Goal: Communication & Community: Answer question/provide support

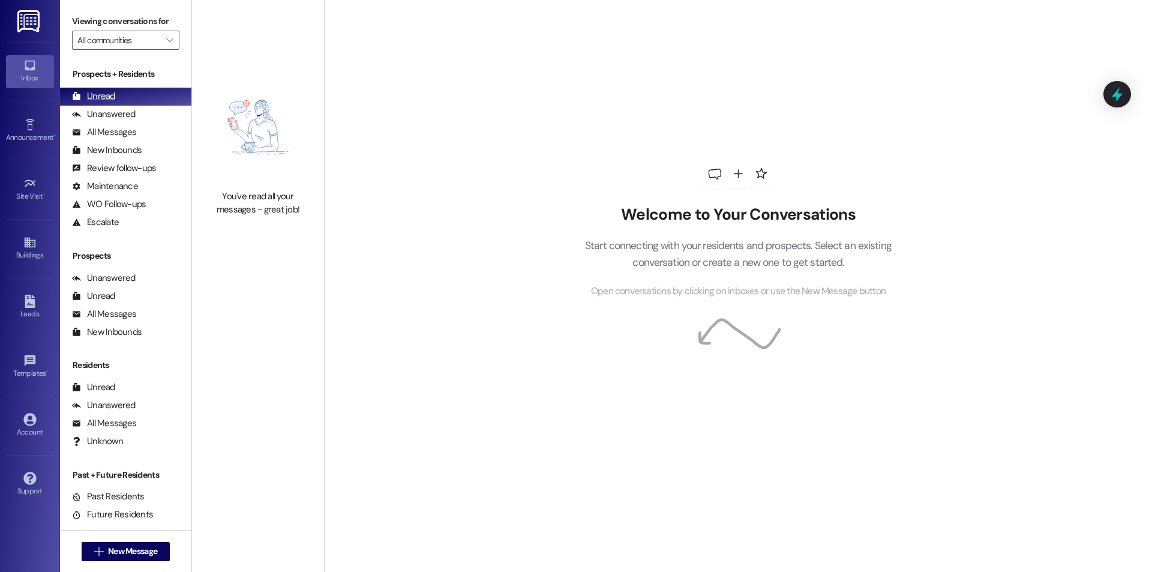
click at [98, 95] on div "Unread" at bounding box center [93, 96] width 43 height 13
click at [155, 554] on span "New Message" at bounding box center [133, 551] width 54 height 13
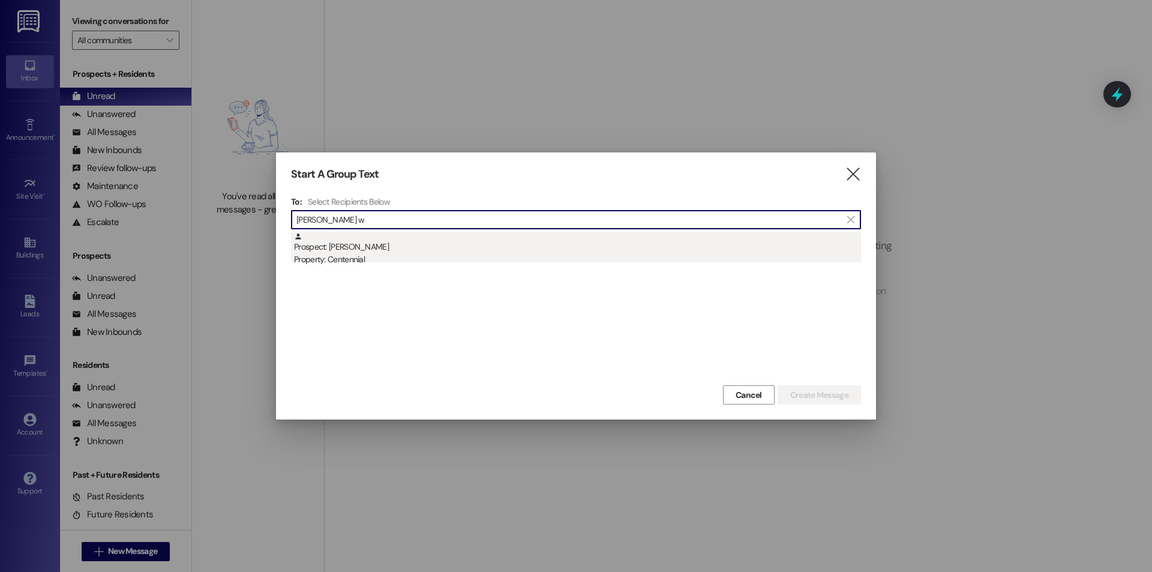
type input "[PERSON_NAME] w"
click at [387, 233] on div "Prospect: [PERSON_NAME] Property: Centennial" at bounding box center [577, 249] width 567 height 34
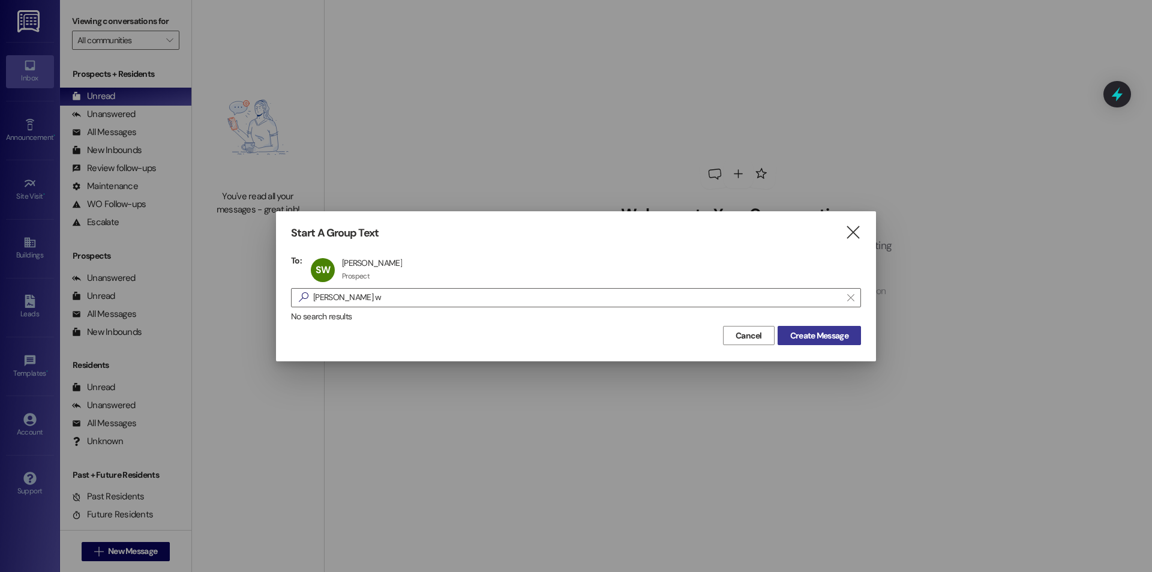
click at [809, 335] on span "Create Message" at bounding box center [819, 335] width 58 height 13
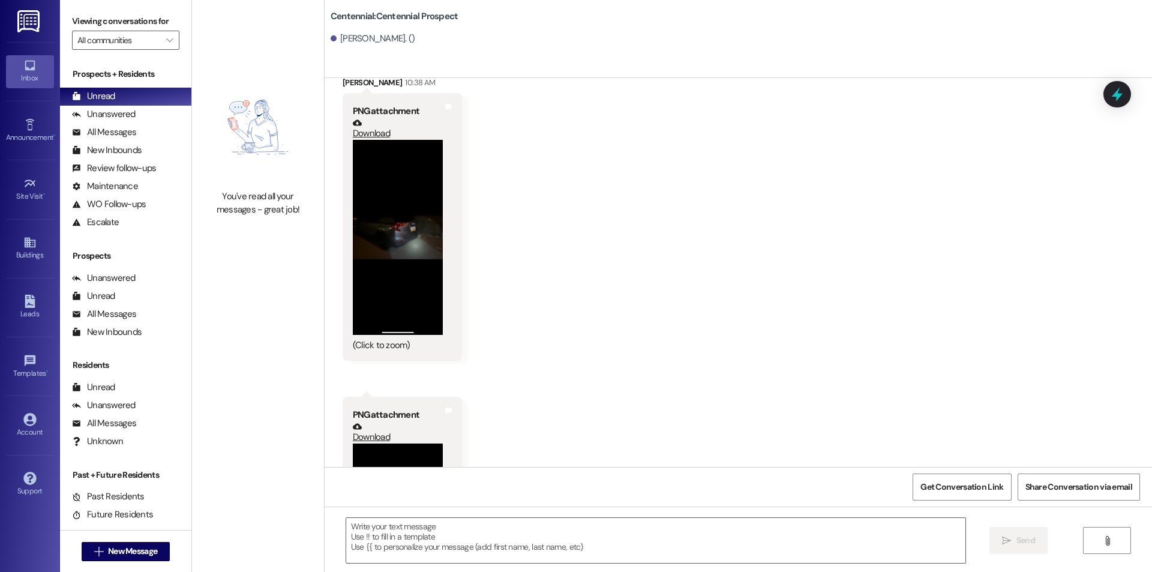
scroll to position [1569, 0]
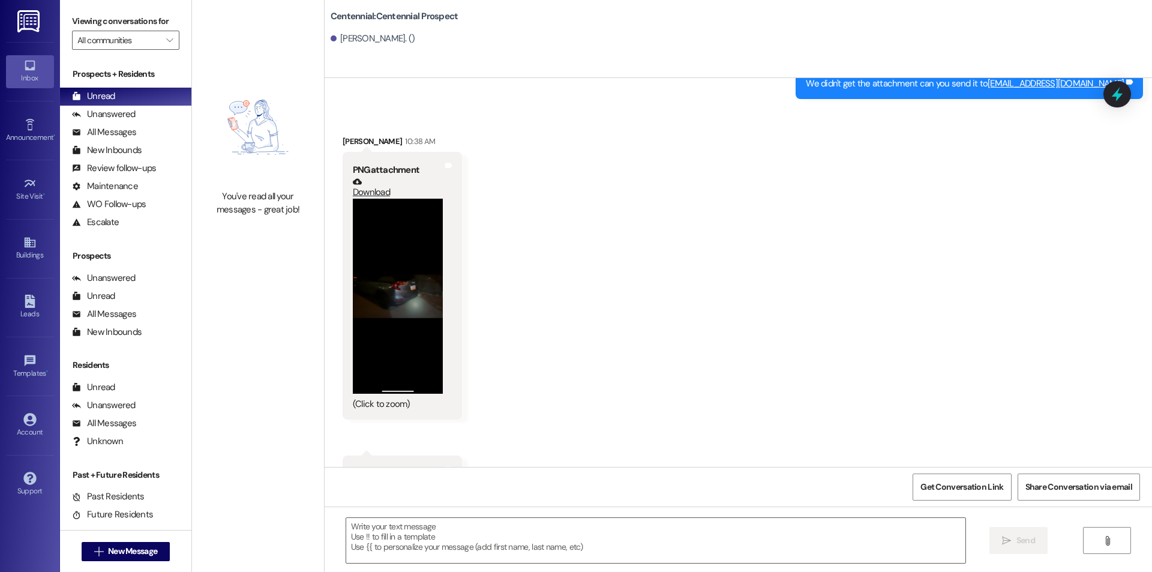
click at [400, 287] on button "Zoom image" at bounding box center [398, 297] width 90 height 196
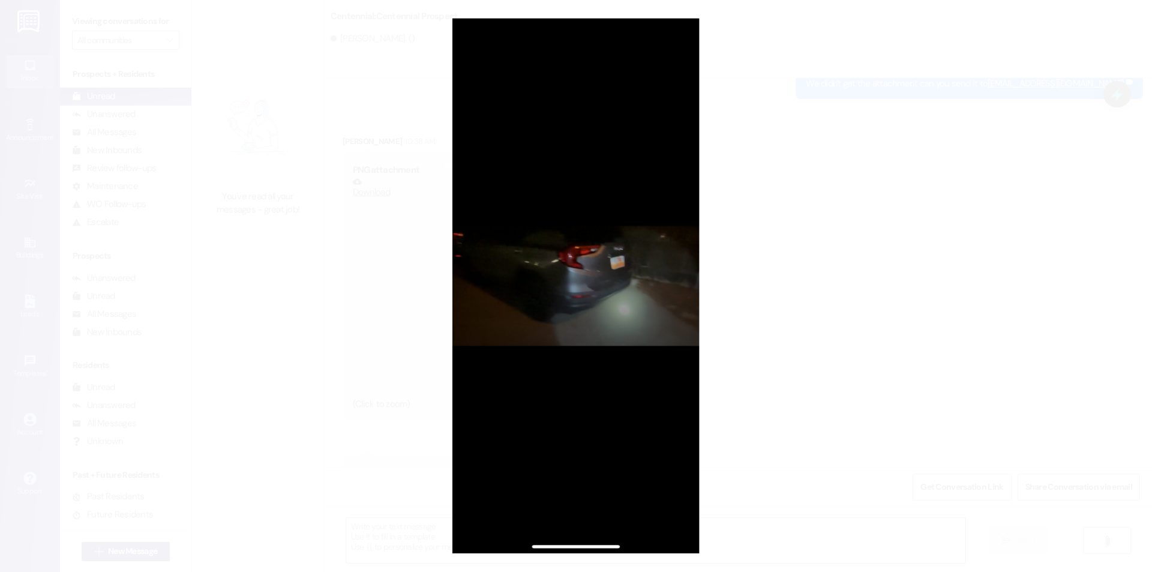
click at [971, 340] on button "Unzoom image" at bounding box center [576, 286] width 1152 height 572
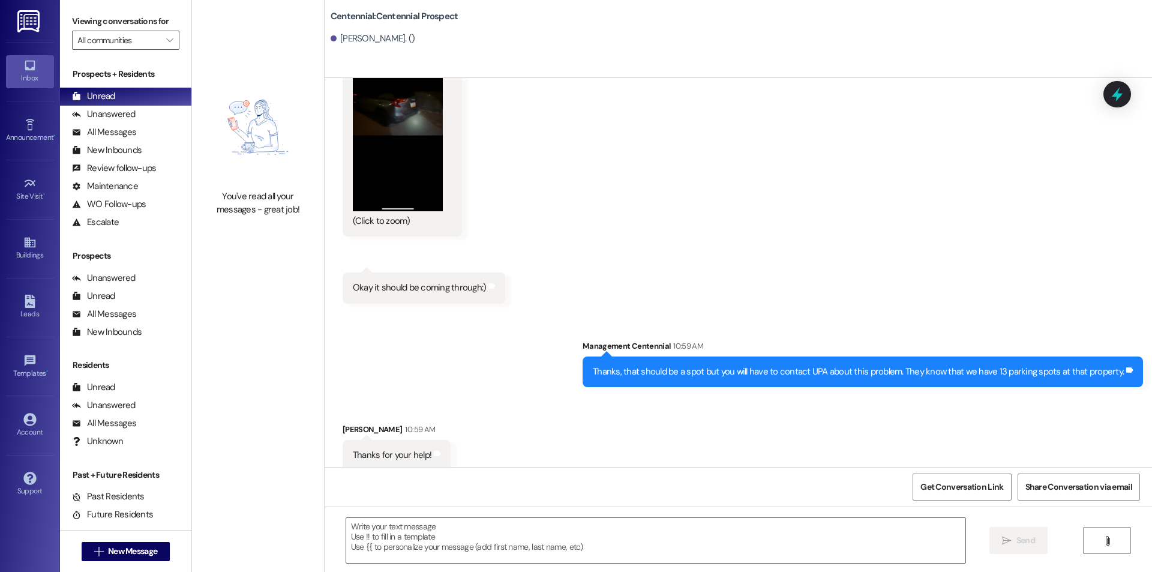
scroll to position [2140, 0]
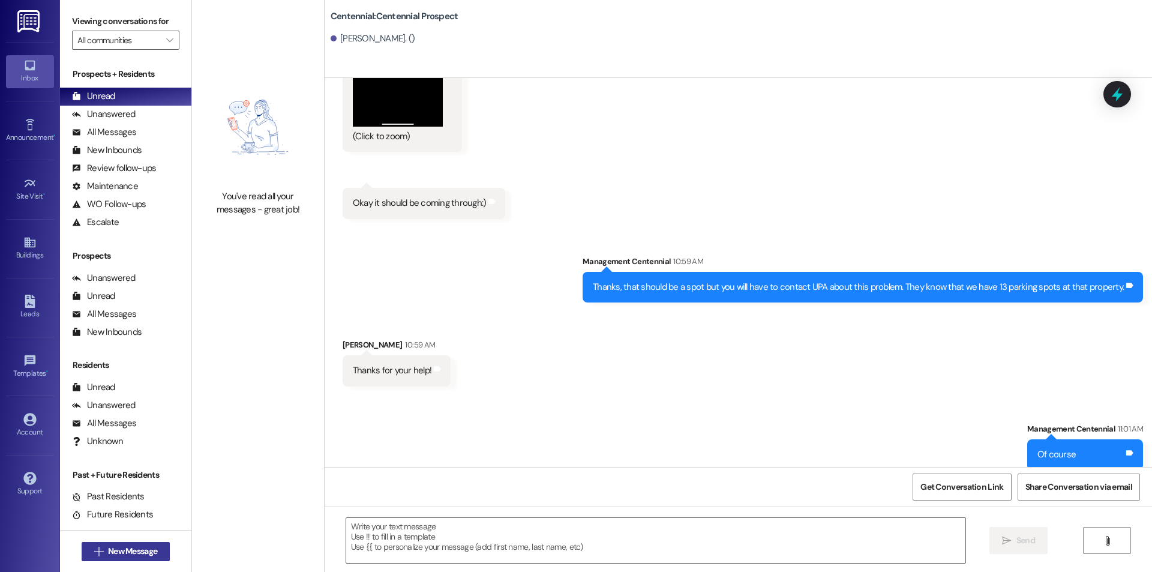
click at [125, 553] on span "New Message" at bounding box center [132, 551] width 49 height 13
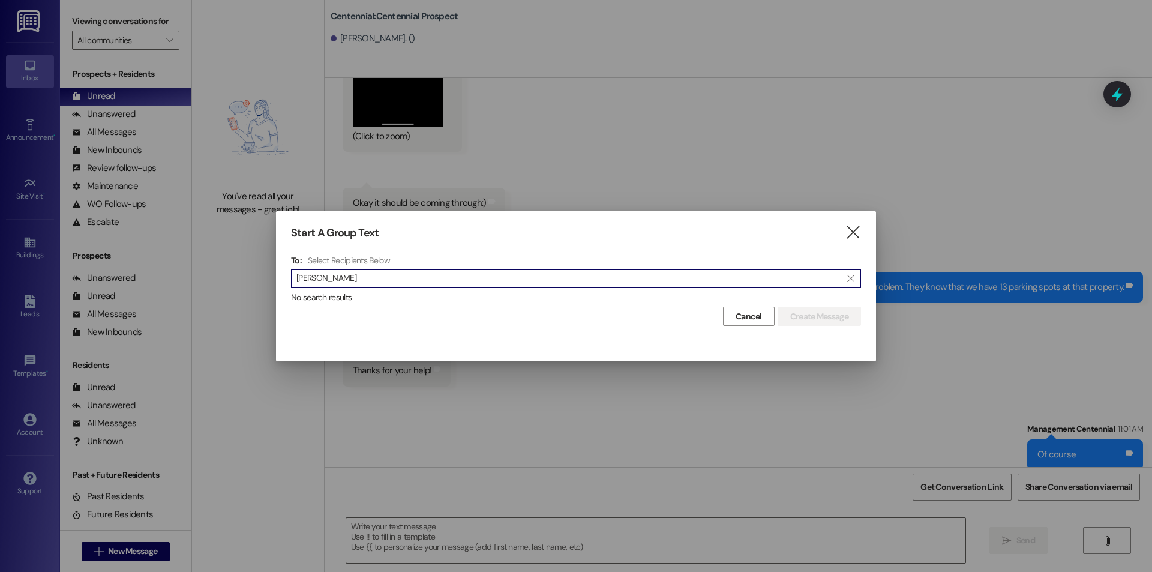
click at [508, 283] on input "[PERSON_NAME]" at bounding box center [568, 278] width 545 height 17
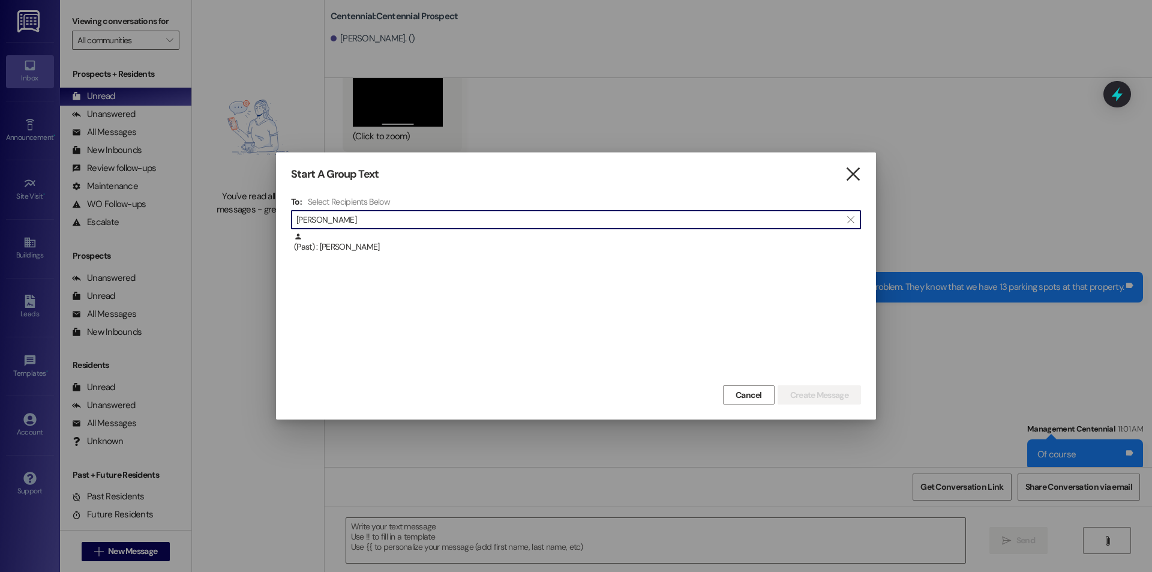
type input "[PERSON_NAME]"
click at [852, 168] on icon "" at bounding box center [853, 174] width 16 height 13
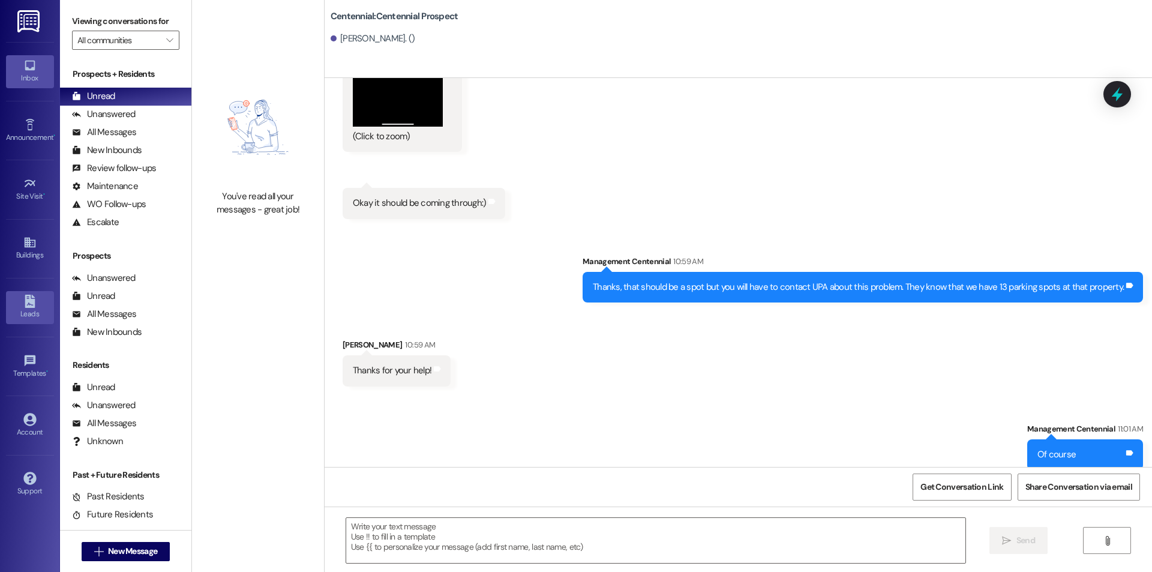
click at [31, 302] on icon at bounding box center [30, 301] width 10 height 13
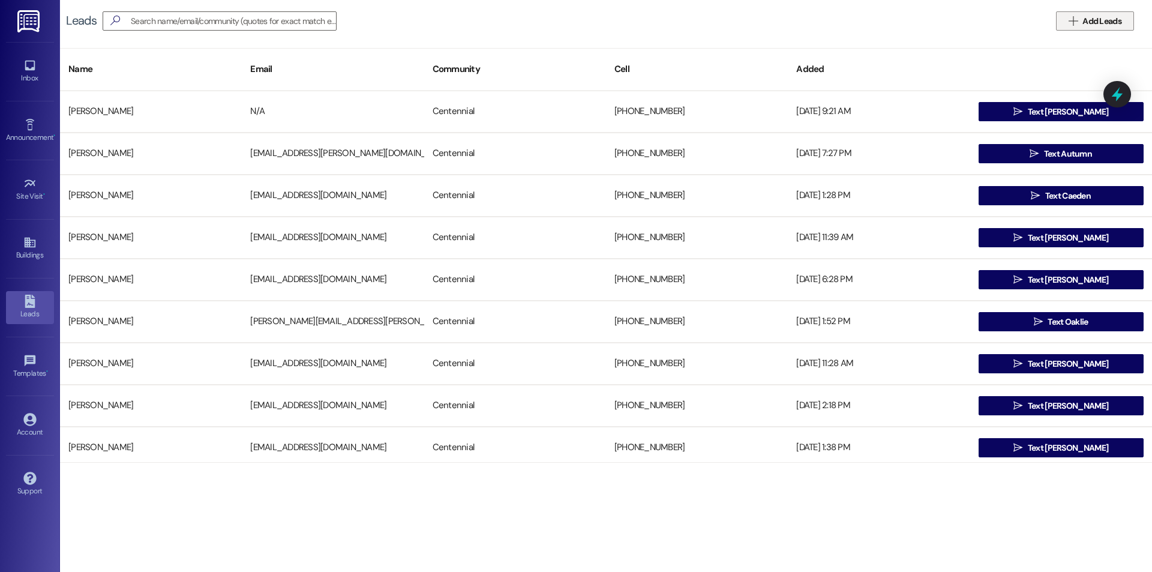
click at [1100, 17] on span "Add Leads" at bounding box center [1101, 21] width 39 height 13
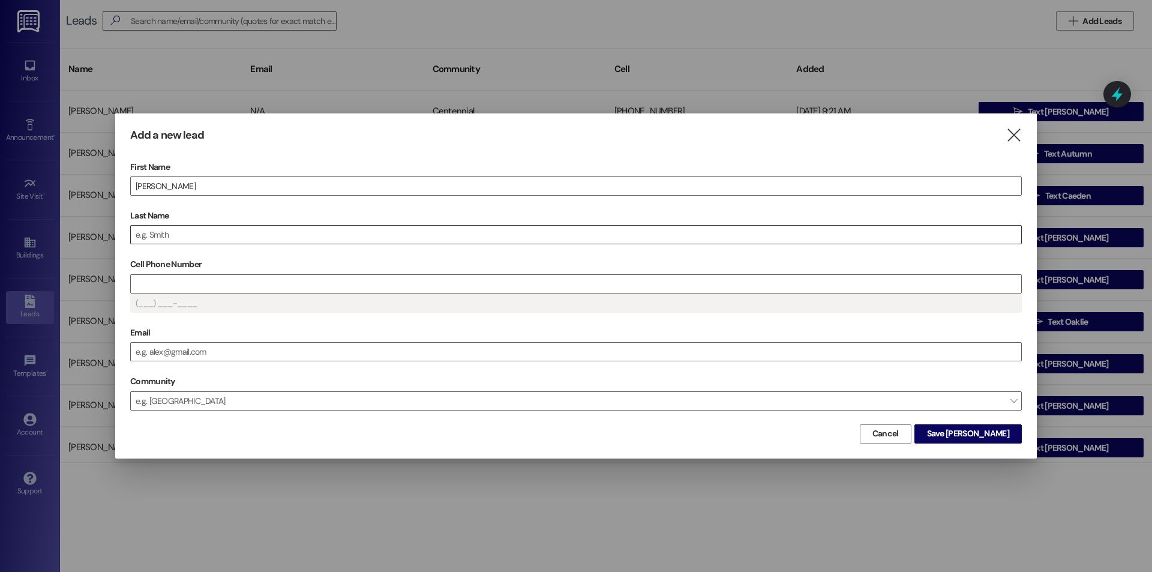
drag, startPoint x: 401, startPoint y: 225, endPoint x: 391, endPoint y: 225, distance: 10.8
click at [400, 225] on div at bounding box center [576, 234] width 892 height 19
click at [362, 224] on label "Last Name" at bounding box center [576, 215] width 892 height 19
click at [362, 226] on input "Last Name" at bounding box center [576, 235] width 890 height 18
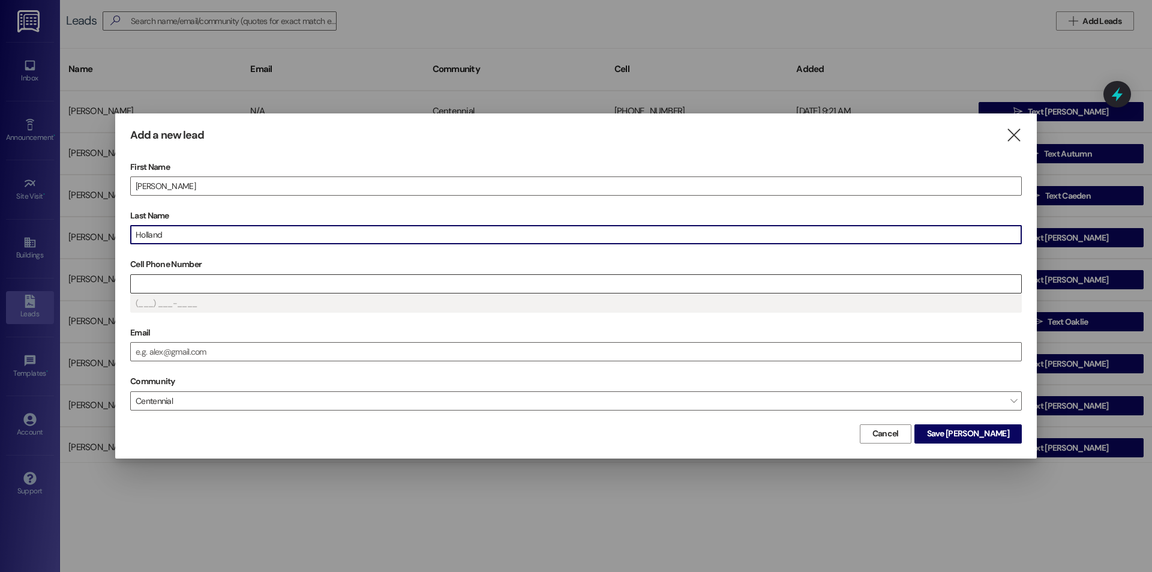
click at [341, 283] on input "Cell Phone Number" at bounding box center [576, 284] width 890 height 18
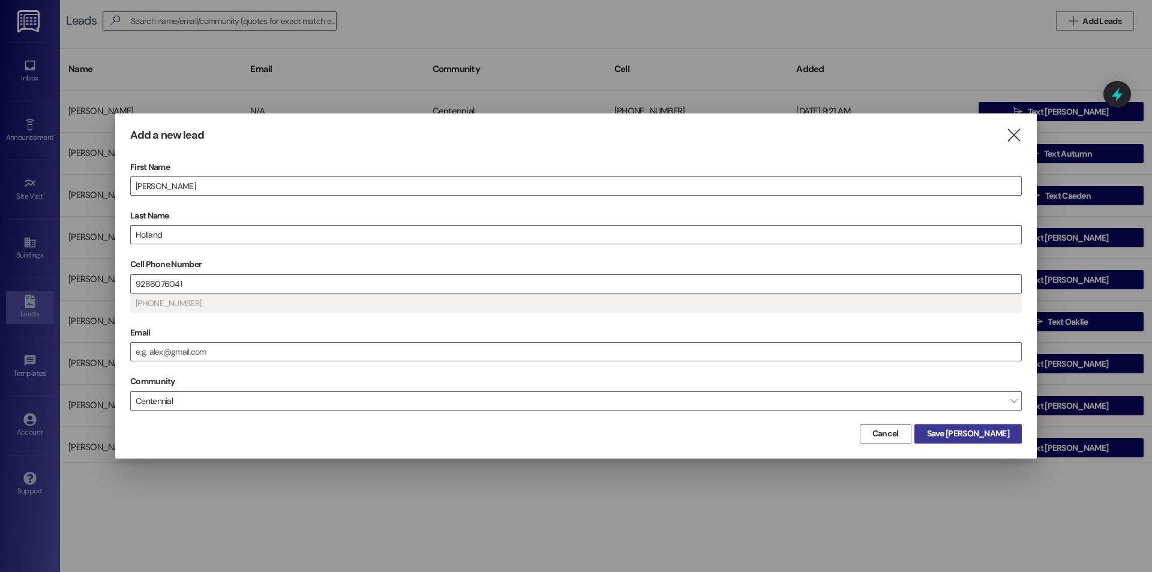
click at [988, 436] on span "Save [PERSON_NAME]" at bounding box center [968, 433] width 82 height 13
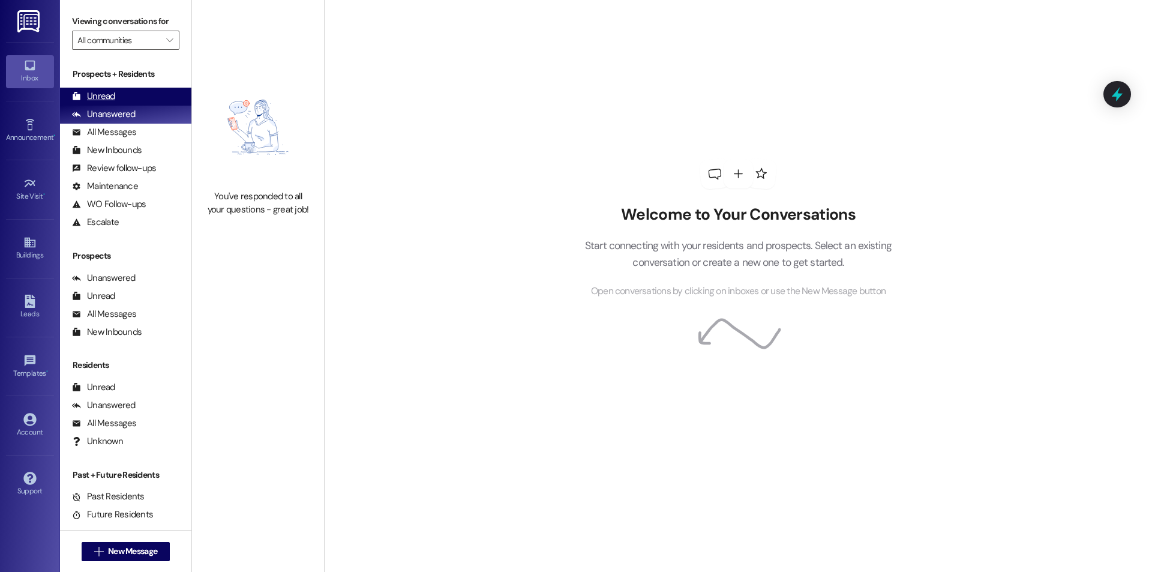
click at [120, 94] on div "Unread (0)" at bounding box center [125, 97] width 131 height 18
click at [133, 97] on div "Unread (0)" at bounding box center [125, 97] width 131 height 18
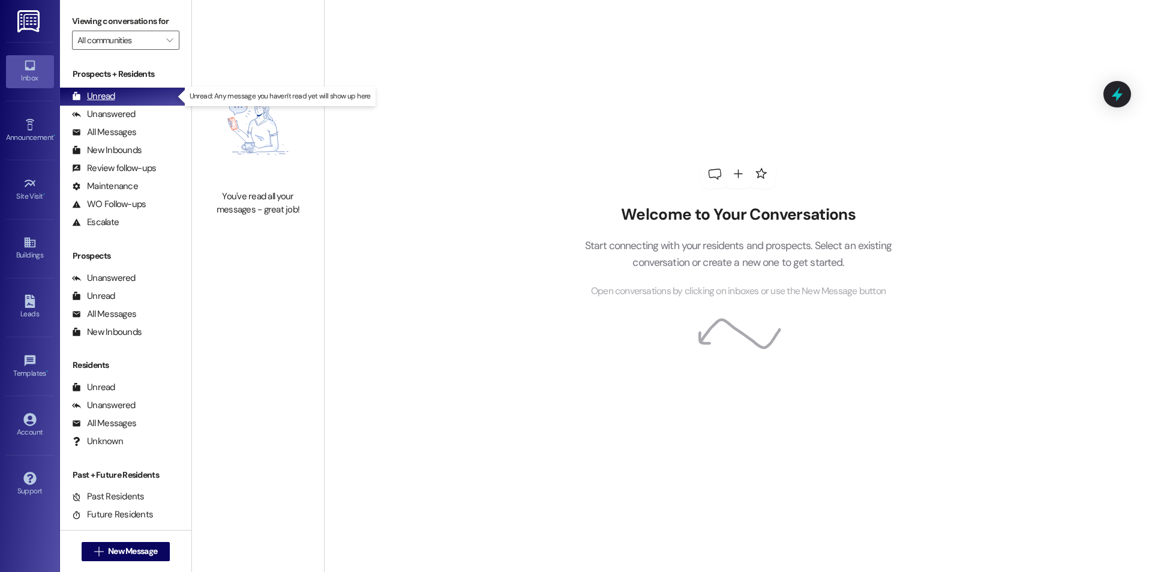
click at [113, 97] on div "Unread" at bounding box center [93, 96] width 43 height 13
